Goal: Transaction & Acquisition: Download file/media

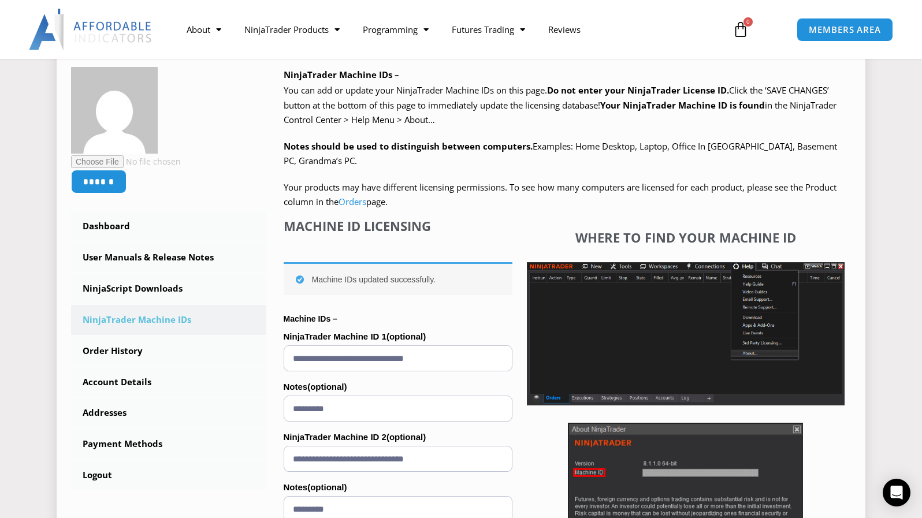
scroll to position [231, 0]
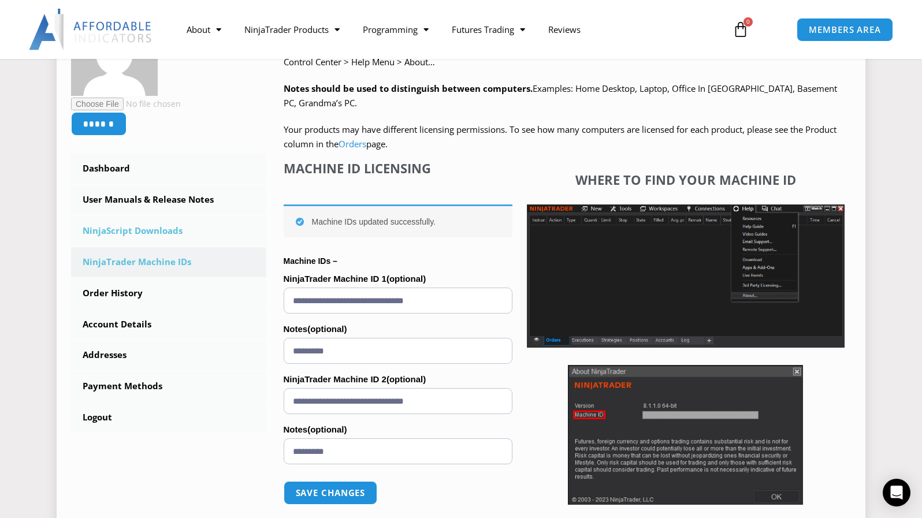
click at [117, 229] on link "NinjaScript Downloads" at bounding box center [168, 231] width 195 height 30
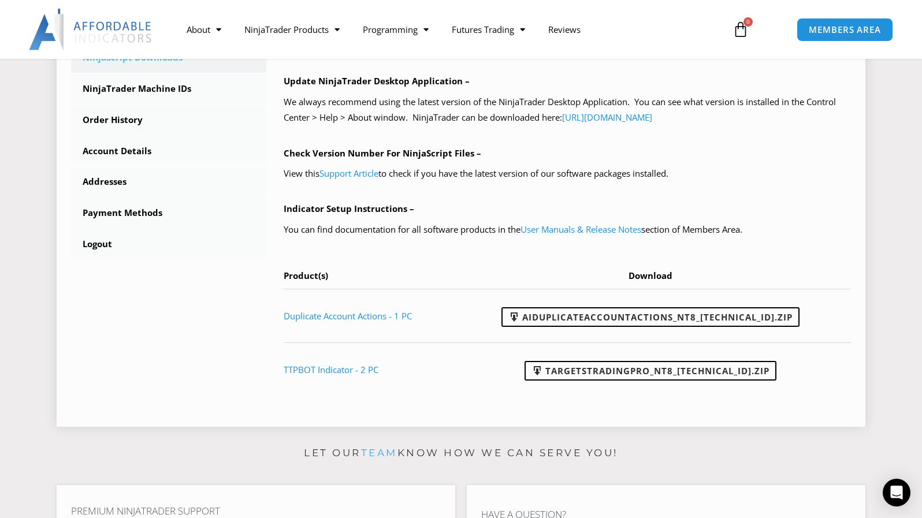
scroll to position [462, 0]
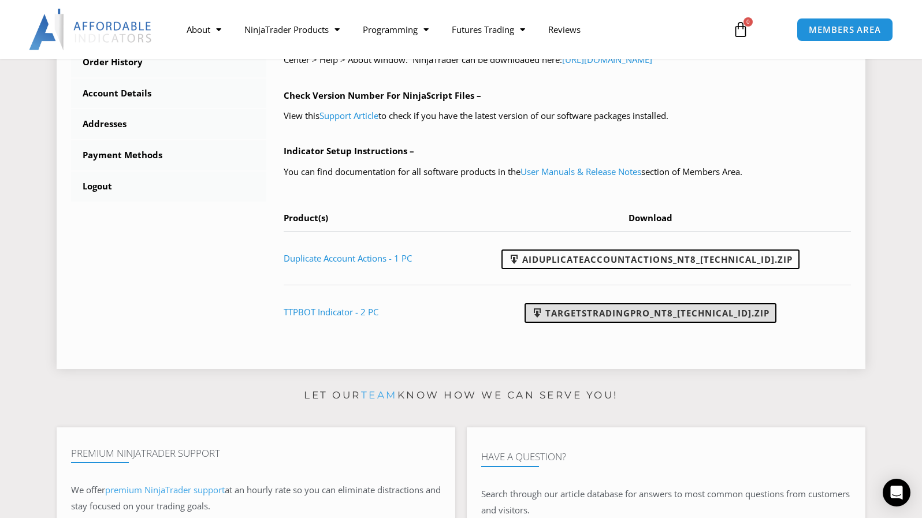
click at [624, 313] on link "TargetsTradingPro_NT8_[TECHNICAL_ID].zip" at bounding box center [651, 313] width 252 height 20
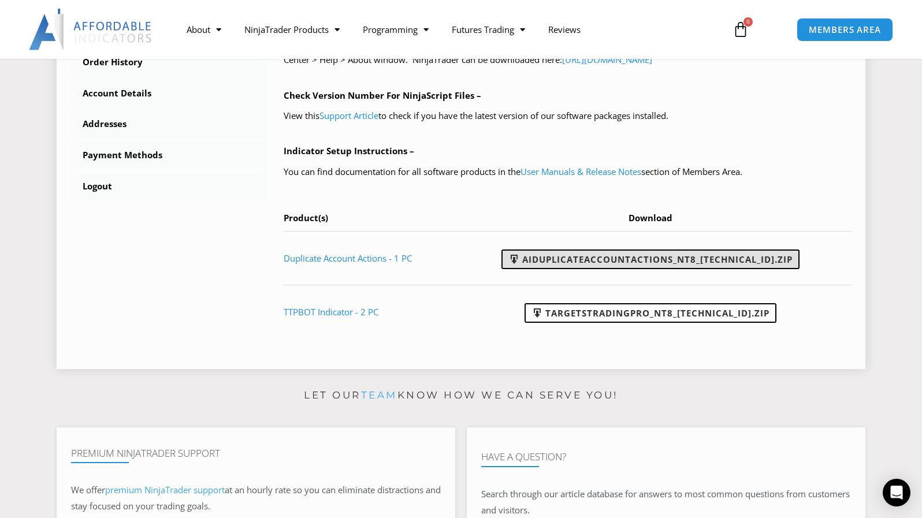
click at [631, 261] on link "AIDuplicateAccountActions_NT8_[TECHNICAL_ID].zip" at bounding box center [651, 260] width 298 height 20
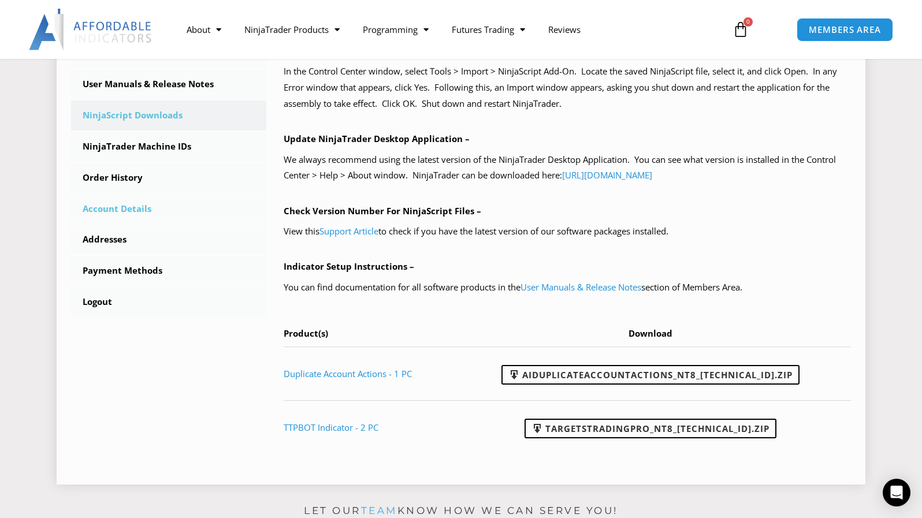
scroll to position [289, 0]
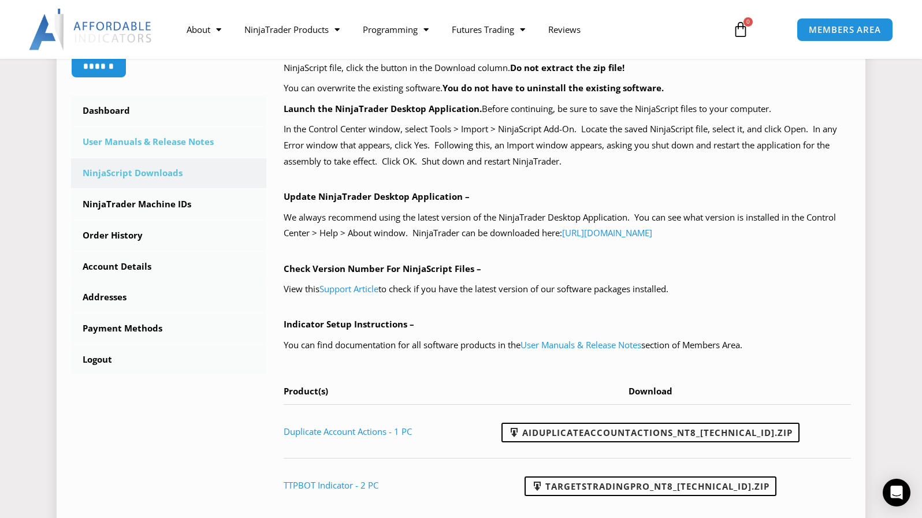
click at [133, 144] on link "User Manuals & Release Notes" at bounding box center [168, 142] width 195 height 30
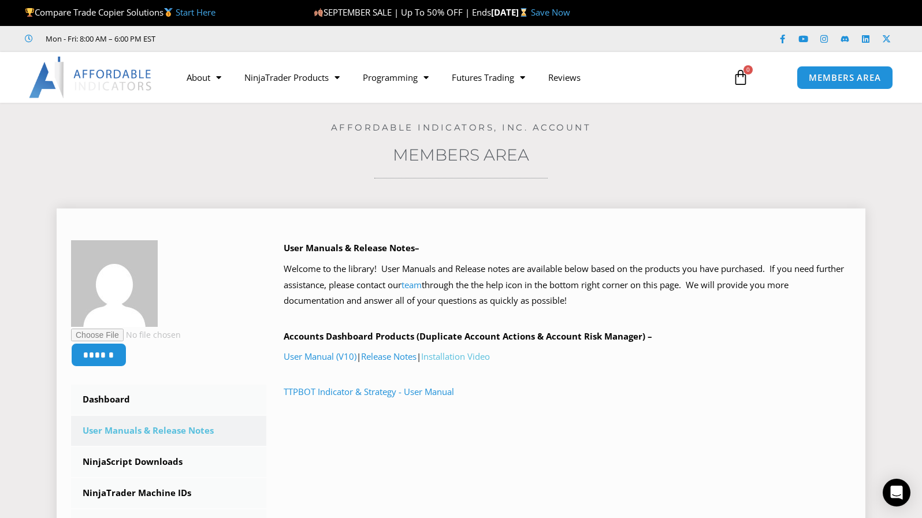
click at [461, 358] on link "Installation Video" at bounding box center [455, 357] width 69 height 12
